Goal: Leave review/rating: Share an evaluation or opinion about a product, service, or content

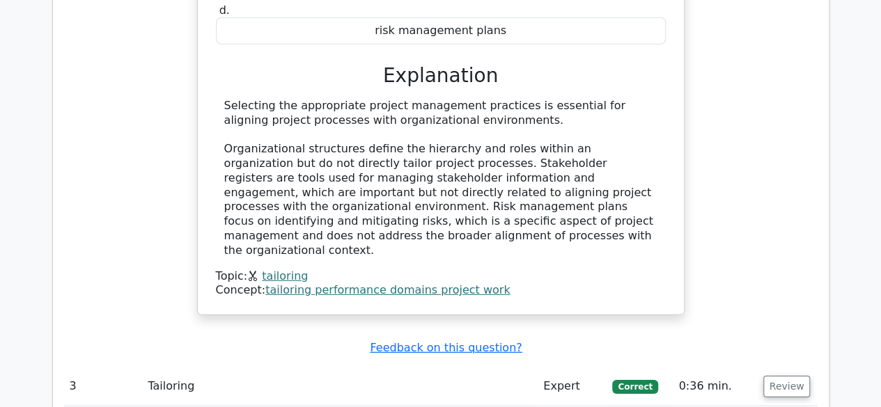
scroll to position [2126, 0]
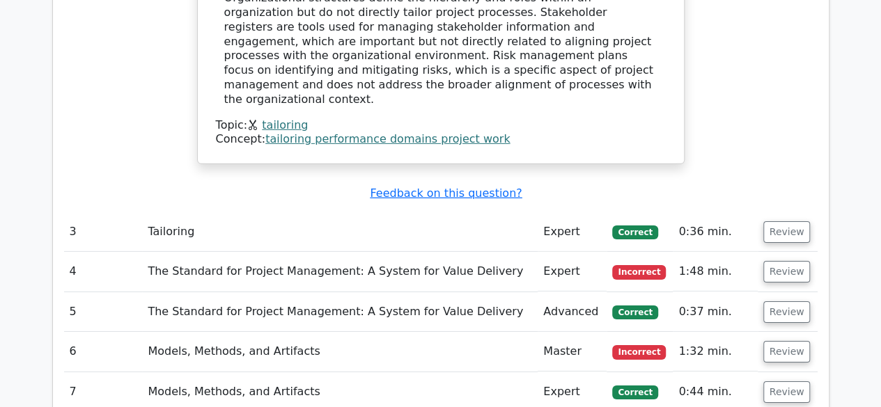
click at [810, 212] on td "Review" at bounding box center [788, 232] width 60 height 40
click at [794, 221] on button "Review" at bounding box center [786, 232] width 47 height 22
click at [787, 221] on button "Review" at bounding box center [786, 232] width 47 height 22
click at [784, 221] on button "Review" at bounding box center [786, 232] width 47 height 22
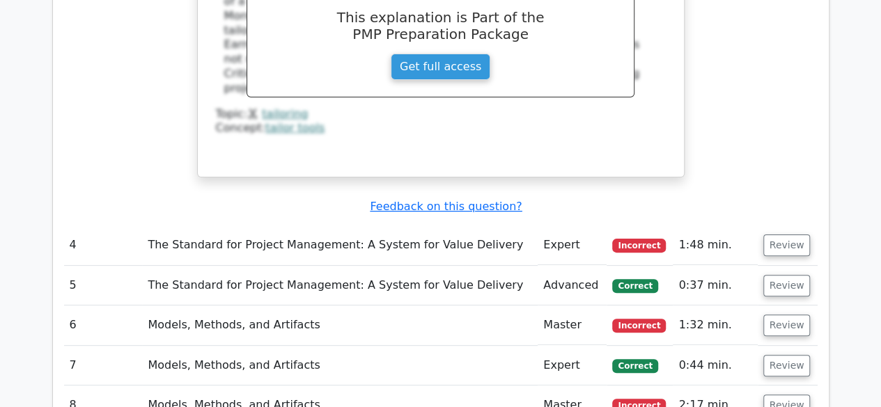
scroll to position [2752, 0]
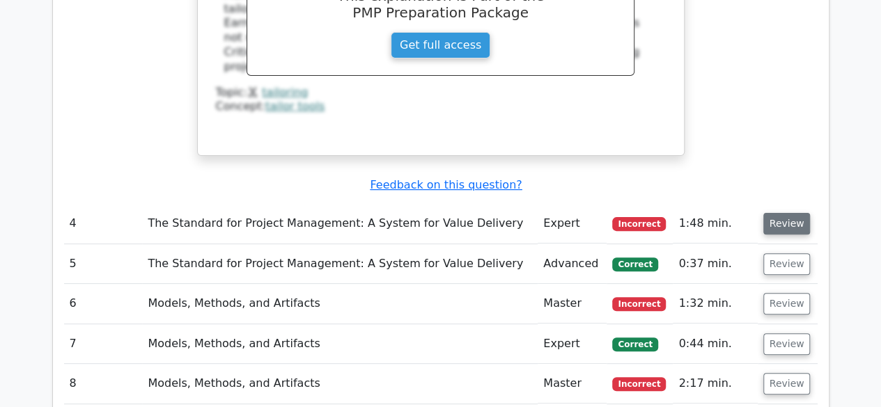
click at [766, 213] on button "Review" at bounding box center [786, 224] width 47 height 22
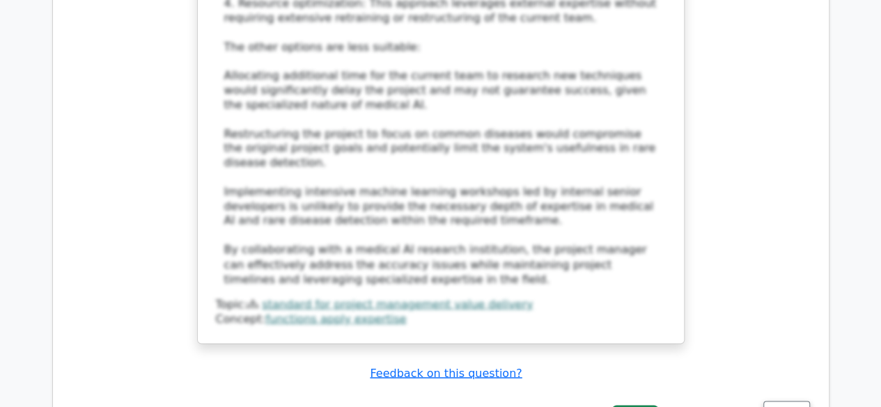
scroll to position [3727, 0]
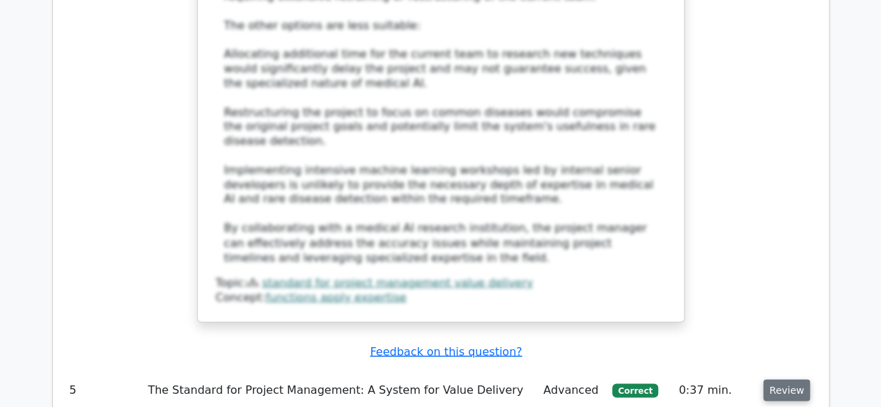
click at [774, 380] on button "Review" at bounding box center [786, 391] width 47 height 22
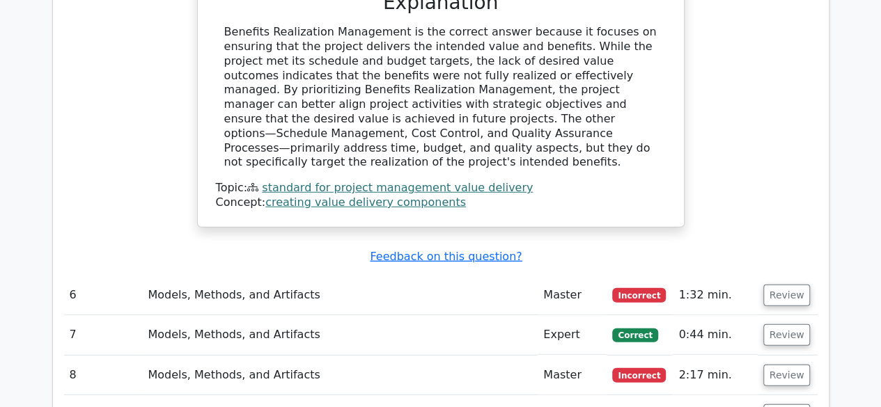
scroll to position [4494, 0]
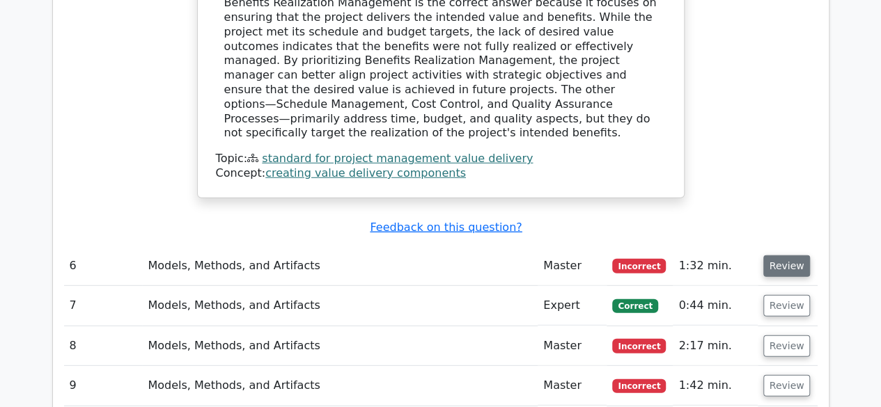
click at [781, 256] on button "Review" at bounding box center [786, 267] width 47 height 22
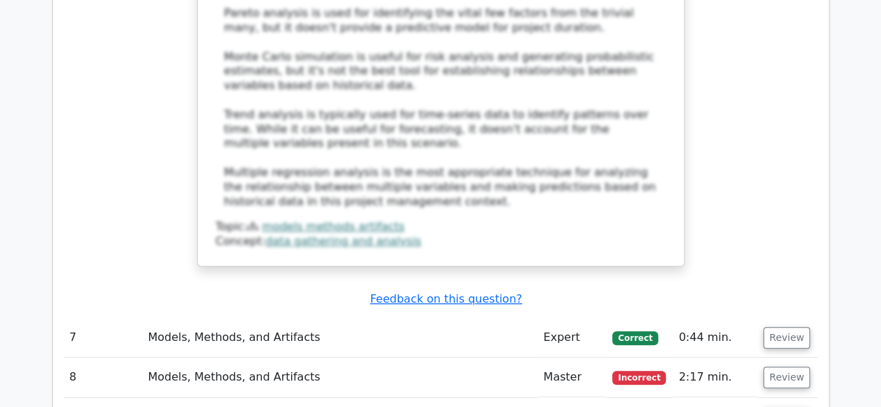
scroll to position [5469, 0]
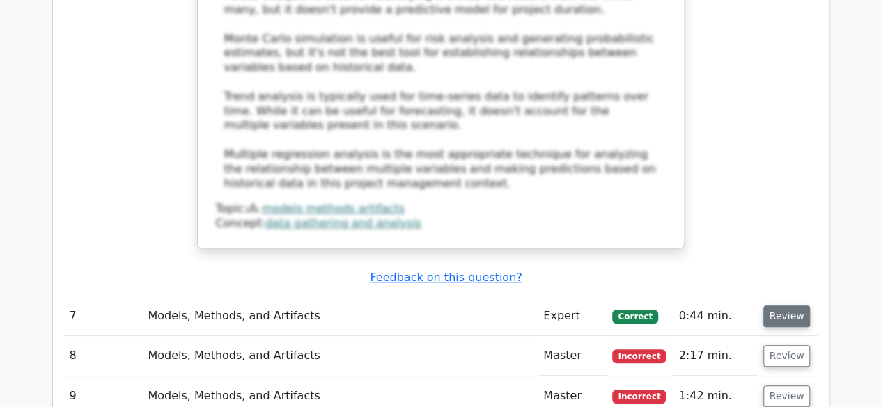
click at [787, 306] on button "Review" at bounding box center [786, 317] width 47 height 22
click at [786, 306] on button "Review" at bounding box center [786, 317] width 47 height 22
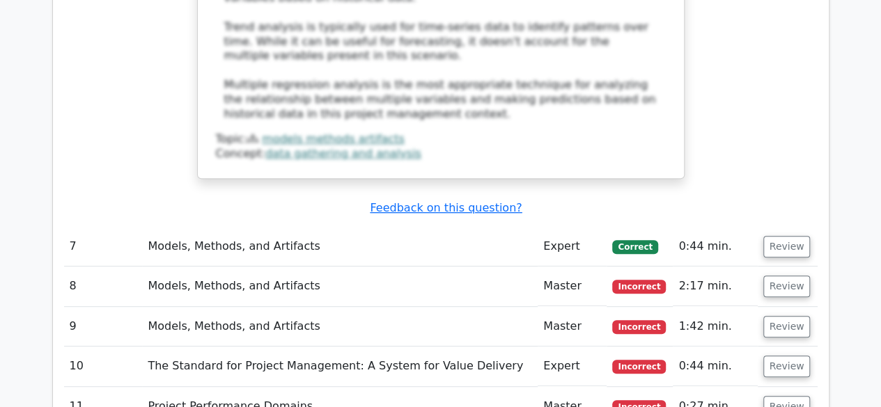
scroll to position [5399, 0]
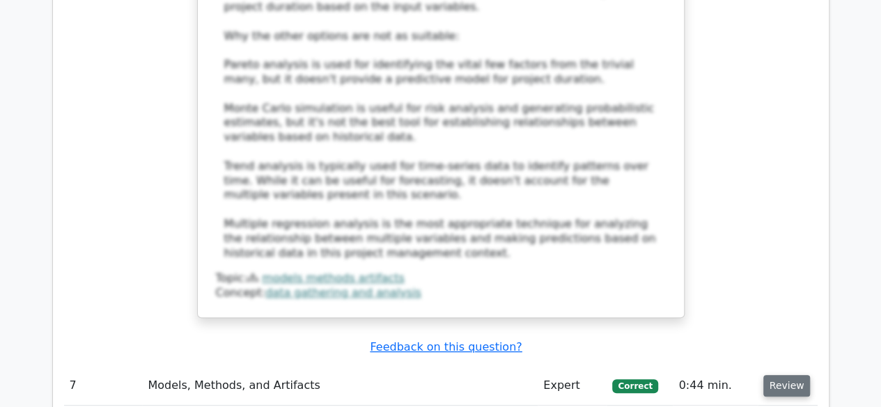
drag, startPoint x: 770, startPoint y: 173, endPoint x: 777, endPoint y: 176, distance: 7.9
click at [770, 375] on button "Review" at bounding box center [786, 386] width 47 height 22
click at [790, 375] on button "Review" at bounding box center [786, 386] width 47 height 22
click at [786, 375] on button "Review" at bounding box center [786, 386] width 47 height 22
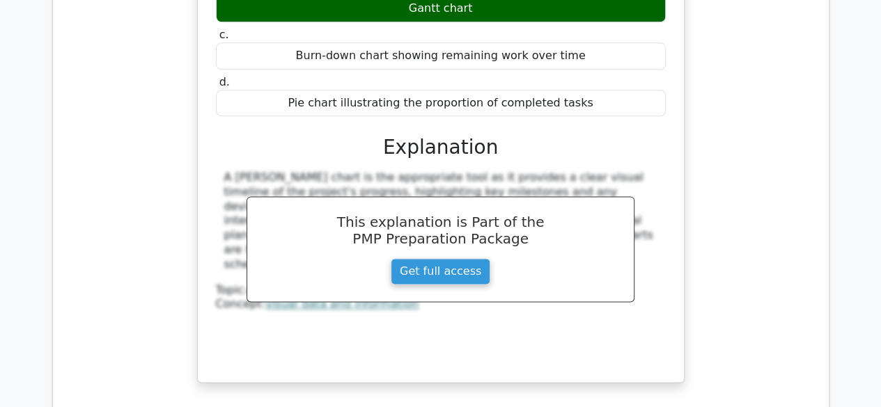
scroll to position [6165, 0]
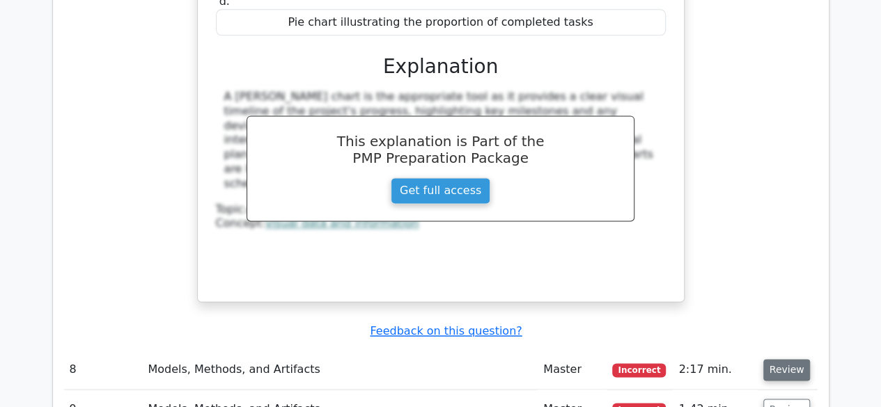
click at [790, 359] on button "Review" at bounding box center [786, 370] width 47 height 22
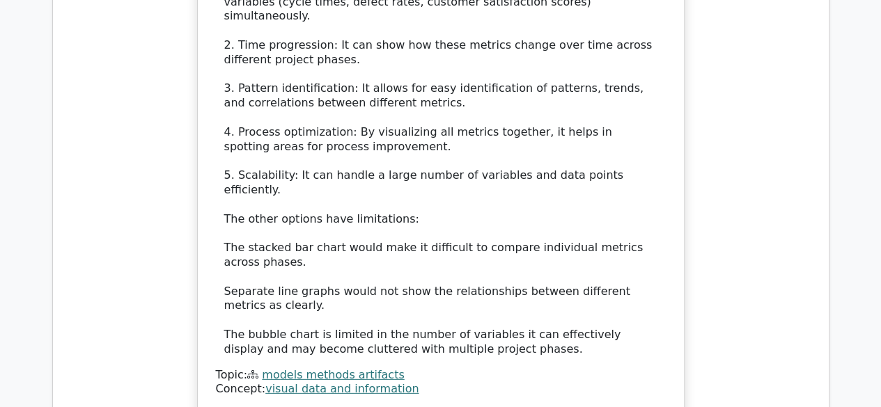
scroll to position [7140, 0]
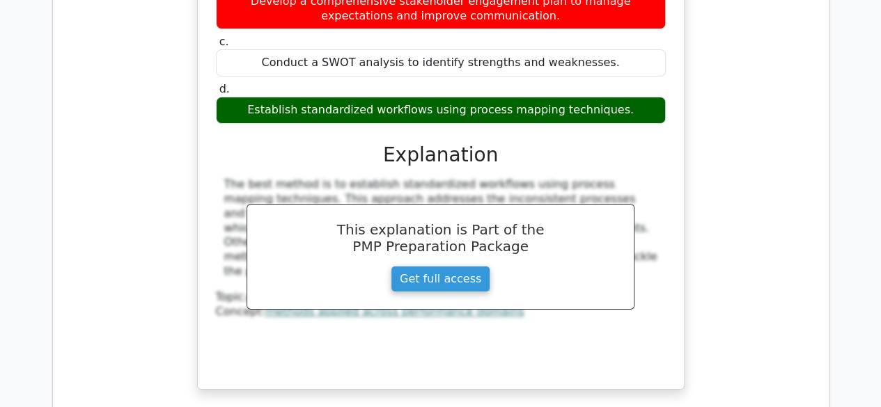
scroll to position [7836, 0]
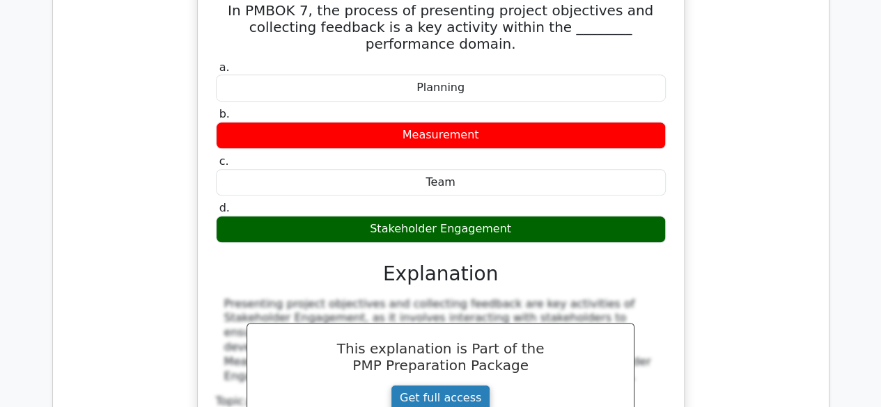
scroll to position [8394, 0]
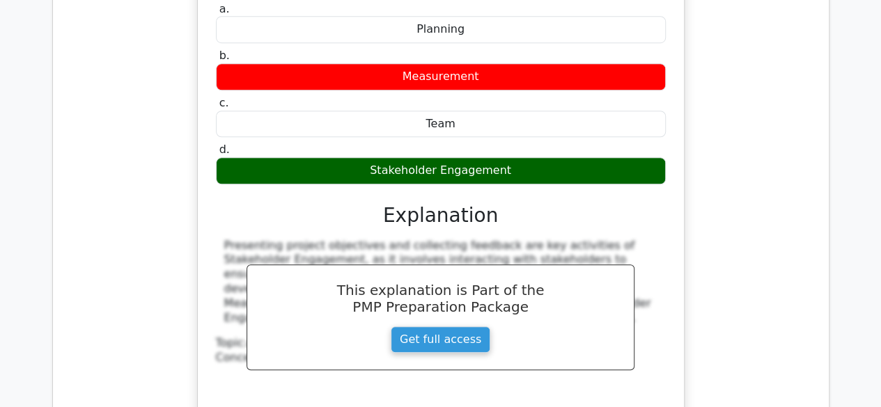
drag, startPoint x: 786, startPoint y: 193, endPoint x: 789, endPoint y: 200, distance: 7.8
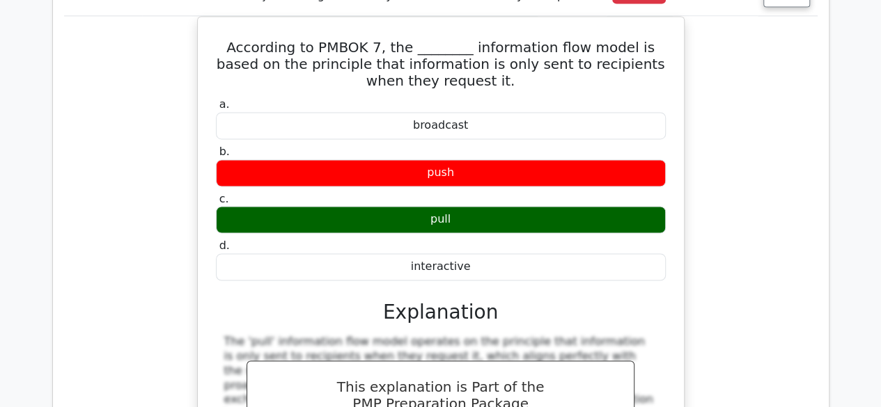
scroll to position [9020, 0]
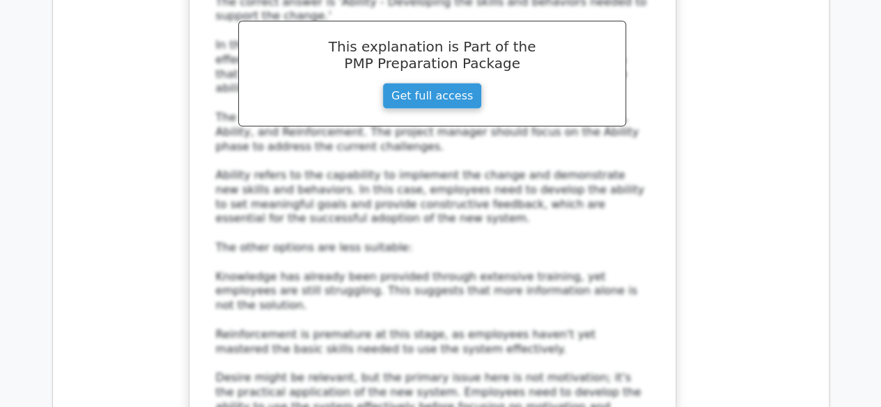
scroll to position [10085, 0]
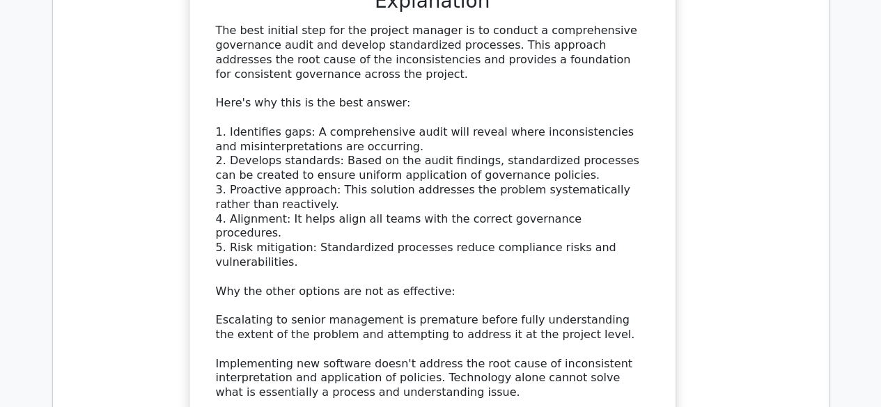
scroll to position [11270, 0]
